Goal: Task Accomplishment & Management: Use online tool/utility

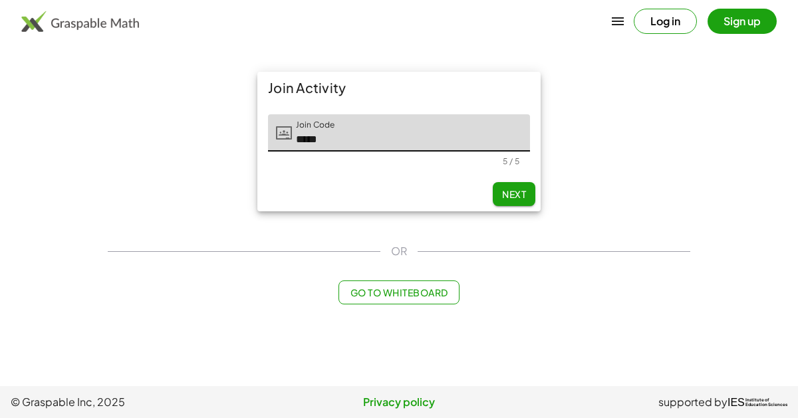
type input "*****"
click at [743, 17] on button "Sign up" at bounding box center [741, 21] width 69 height 25
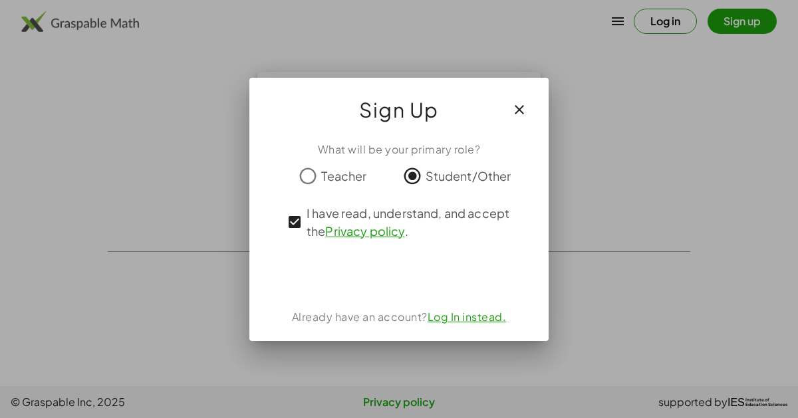
click at [38, 116] on div at bounding box center [399, 209] width 798 height 418
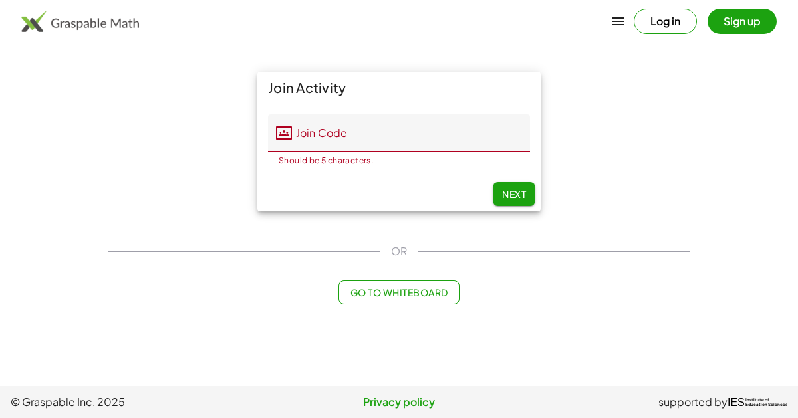
click at [729, 22] on button "Sign up" at bounding box center [741, 21] width 69 height 25
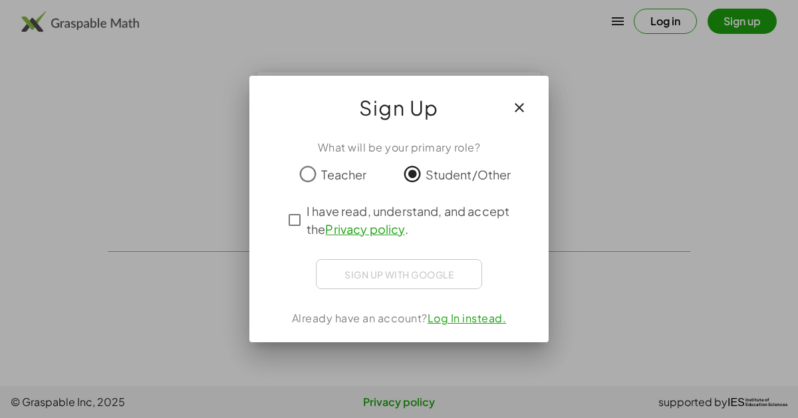
click at [709, 62] on div at bounding box center [399, 209] width 798 height 418
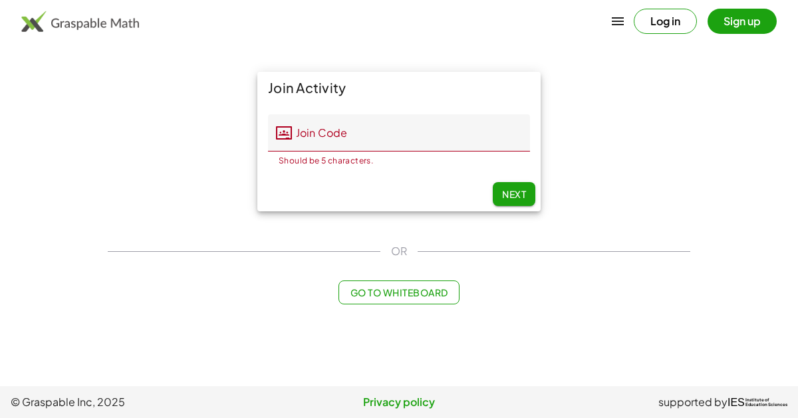
click at [102, 20] on img at bounding box center [80, 21] width 118 height 21
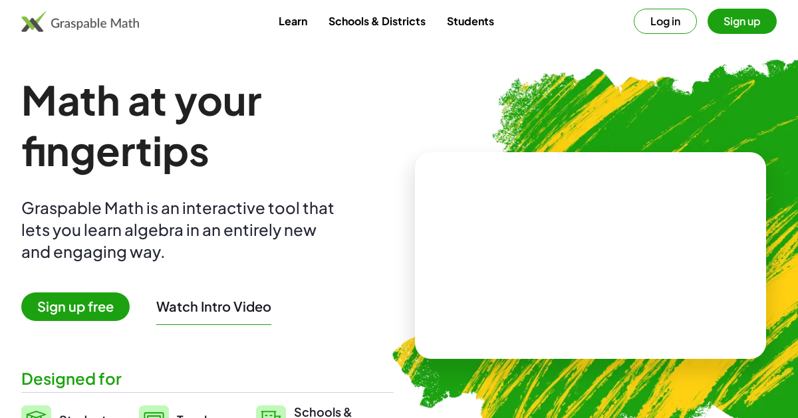
click at [88, 22] on img at bounding box center [80, 21] width 118 height 21
click at [42, 306] on span "Sign up free" at bounding box center [75, 306] width 108 height 29
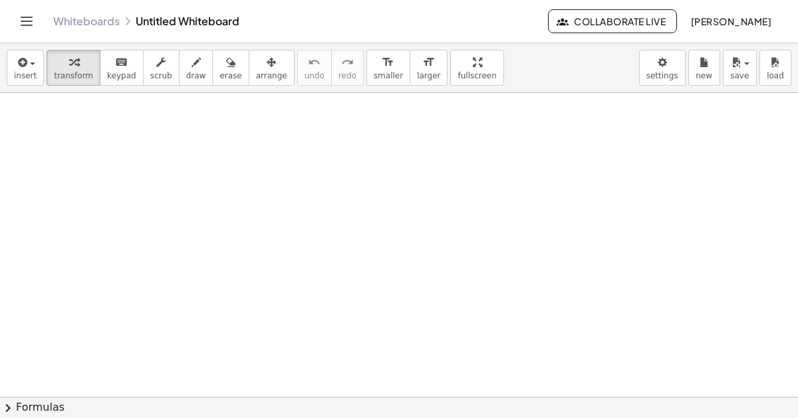
click at [27, 25] on icon "Toggle navigation" at bounding box center [26, 21] width 11 height 8
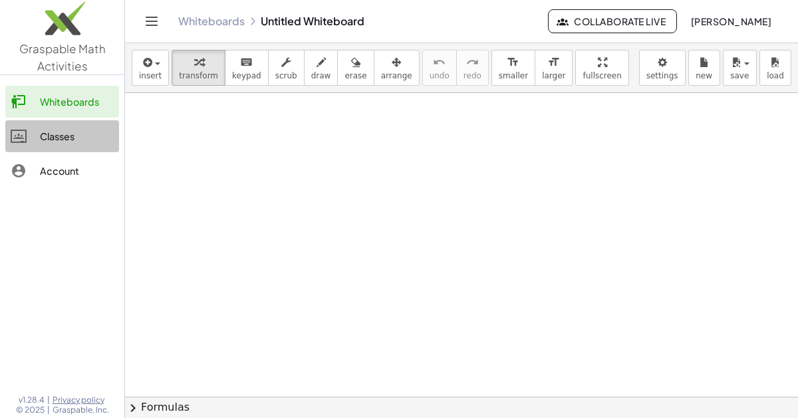
click at [66, 130] on div "Classes" at bounding box center [77, 136] width 74 height 16
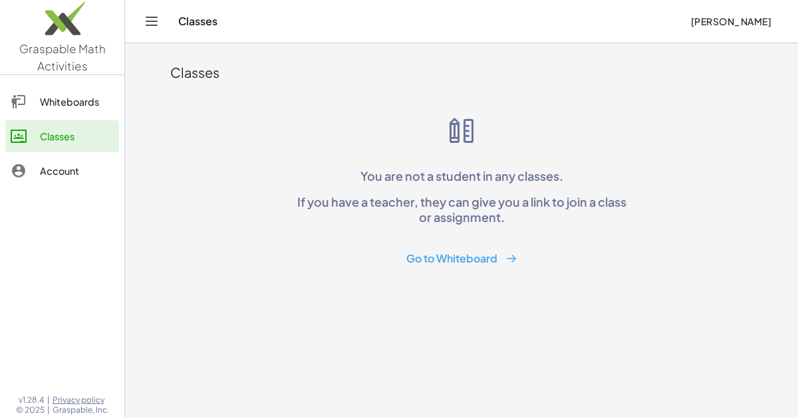
click at [344, 172] on p "You are not a student in any classes." at bounding box center [461, 175] width 340 height 15
click at [156, 15] on icon "Toggle navigation" at bounding box center [152, 21] width 16 height 16
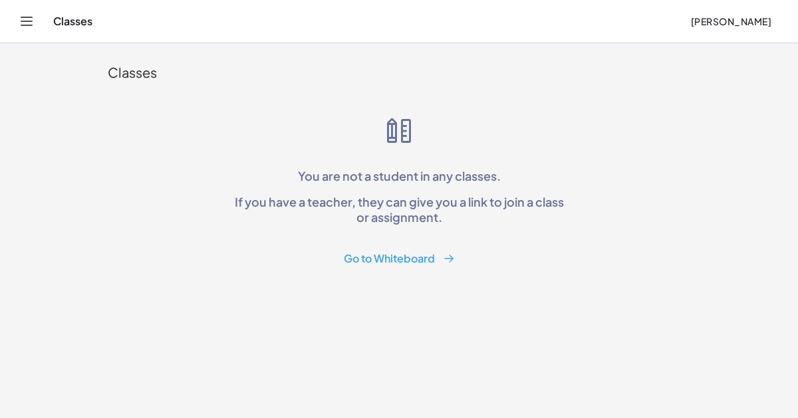
click at [32, 23] on icon "Toggle navigation" at bounding box center [27, 21] width 16 height 16
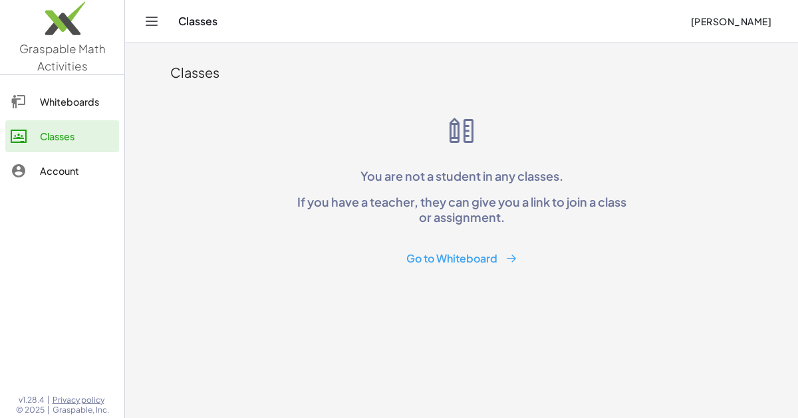
click at [87, 106] on div "Whiteboards" at bounding box center [77, 102] width 74 height 16
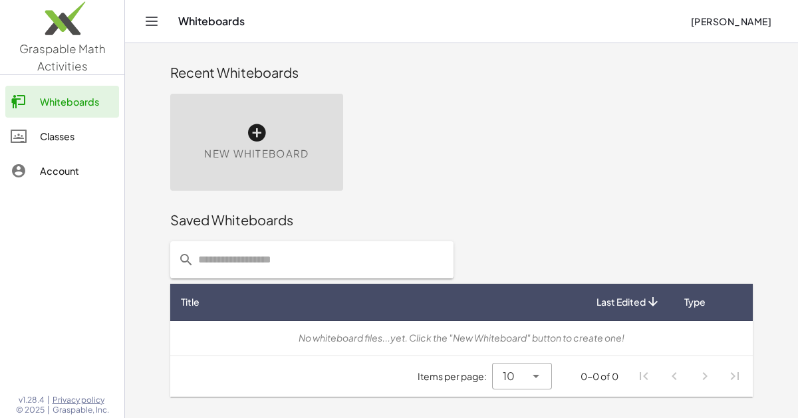
click at [67, 137] on div "Classes" at bounding box center [77, 136] width 74 height 16
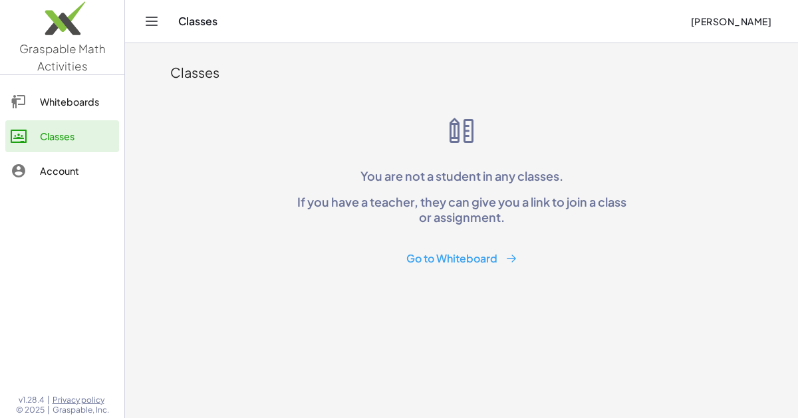
click at [478, 258] on button "Go to Whiteboard" at bounding box center [462, 259] width 132 height 25
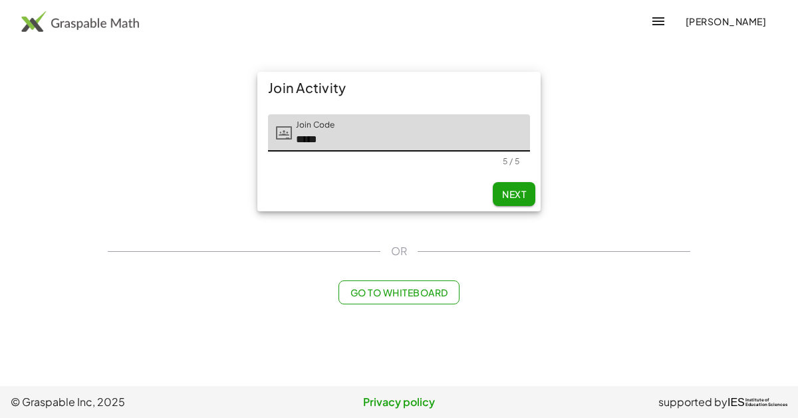
type input "*****"
